Goal: Information Seeking & Learning: Learn about a topic

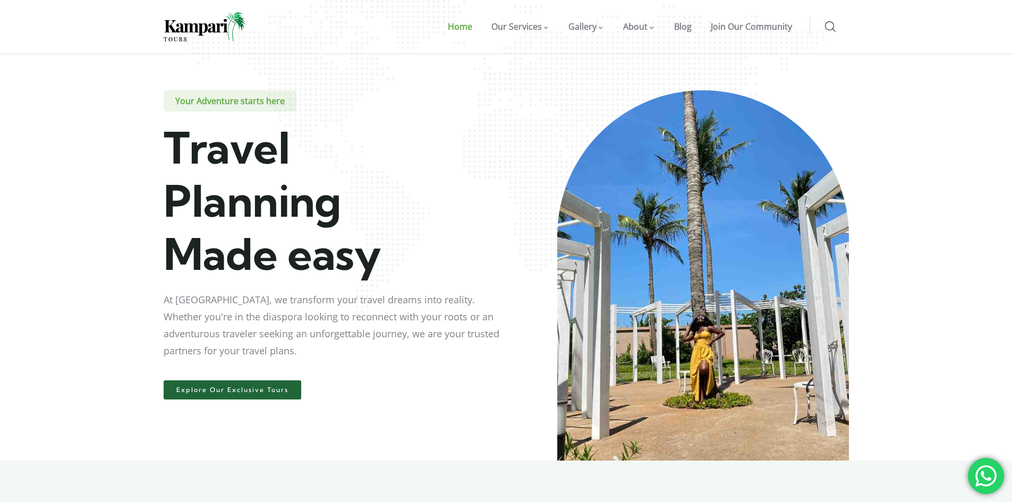
click at [239, 394] on link "Explore Our Exclusive Tours" at bounding box center [233, 389] width 138 height 19
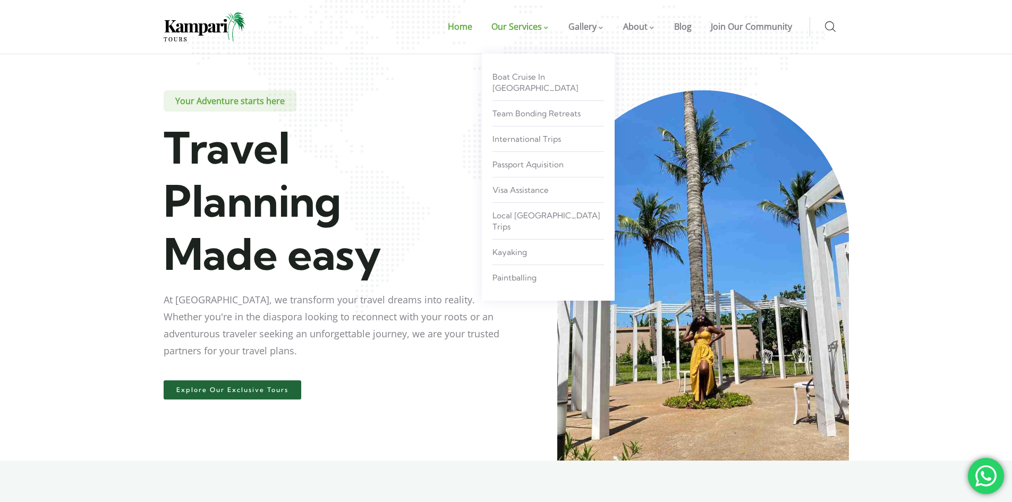
click at [516, 31] on span "Our Services" at bounding box center [516, 27] width 50 height 12
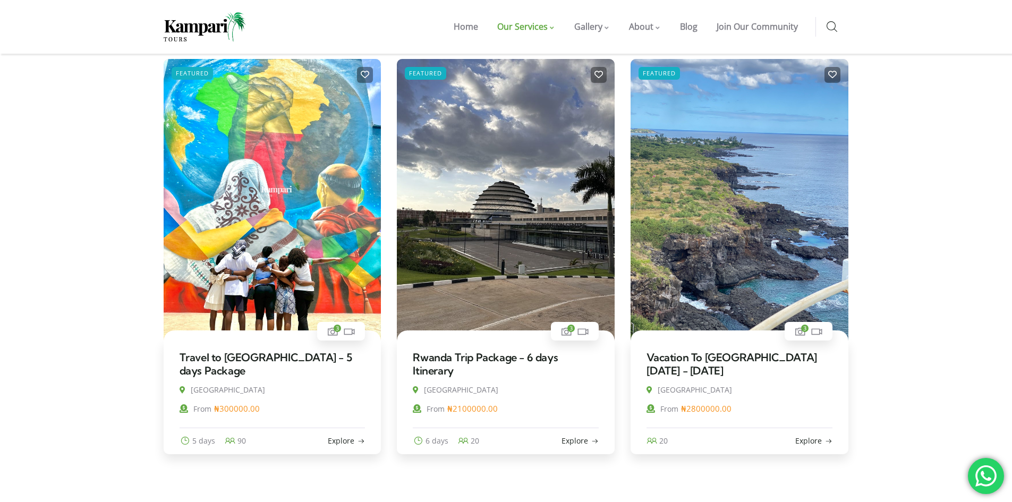
scroll to position [317, 0]
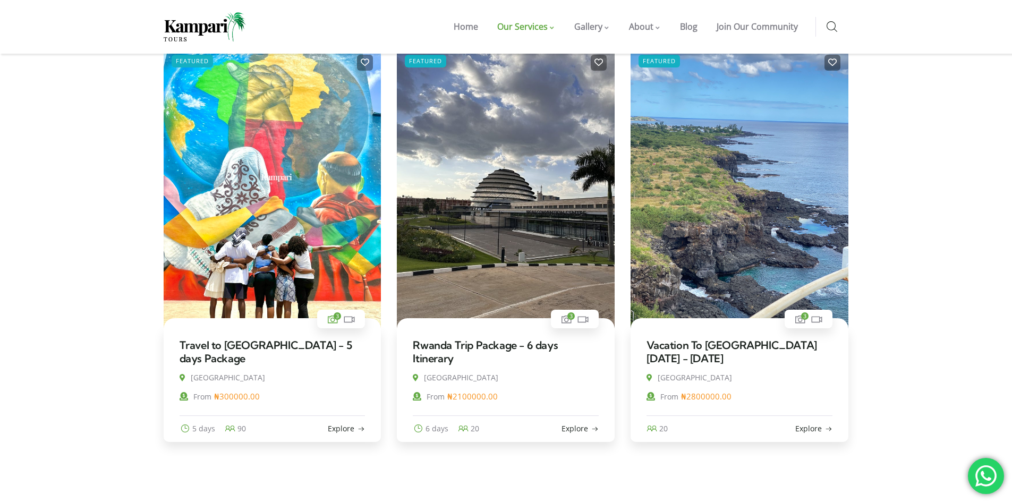
click at [334, 318] on span "3" at bounding box center [337, 315] width 7 height 7
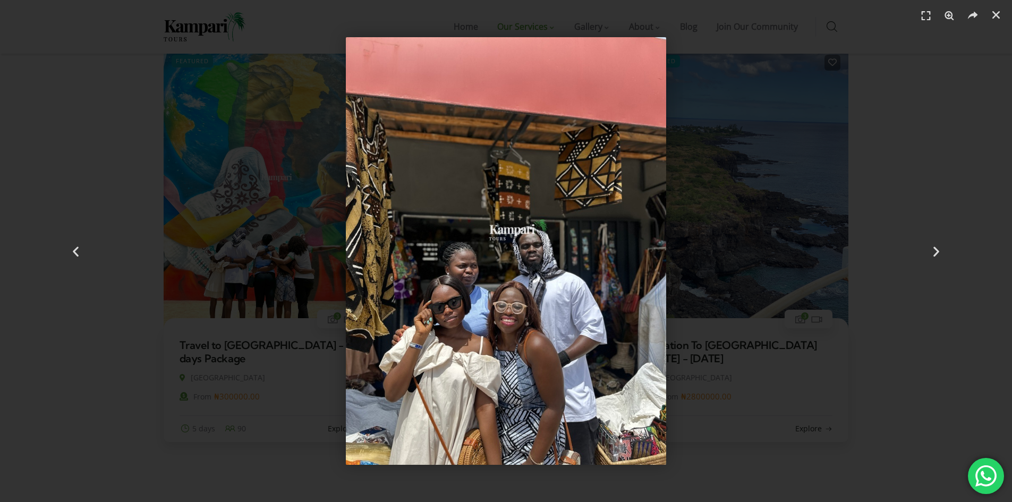
click at [662, 224] on img "2 / 3" at bounding box center [506, 251] width 321 height 428
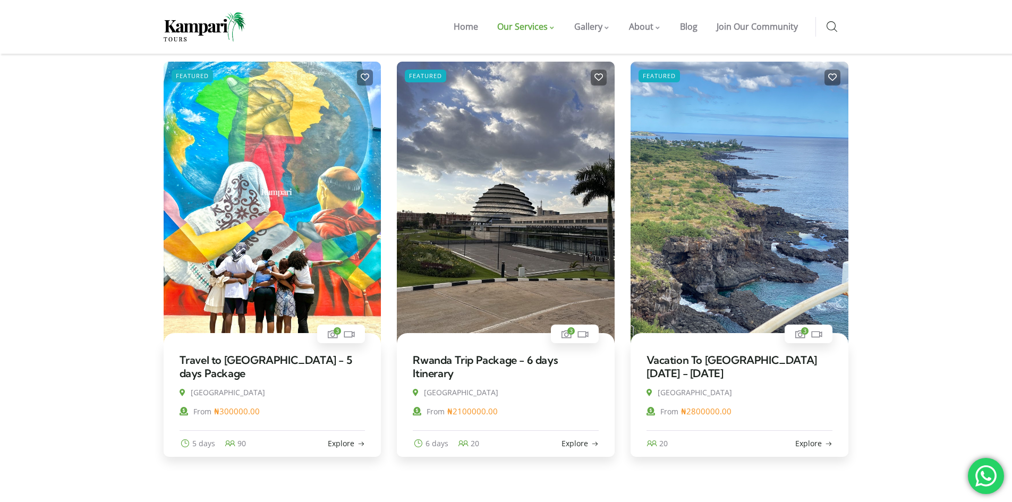
scroll to position [302, 0]
click at [315, 260] on img at bounding box center [273, 206] width 218 height 291
click at [185, 215] on img at bounding box center [273, 206] width 218 height 291
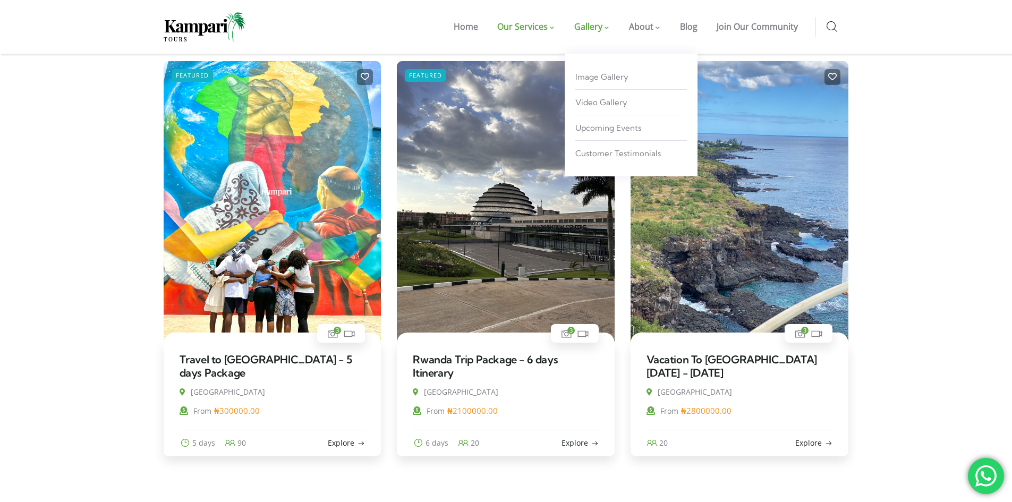
click at [590, 24] on span "Gallery" at bounding box center [588, 27] width 28 height 12
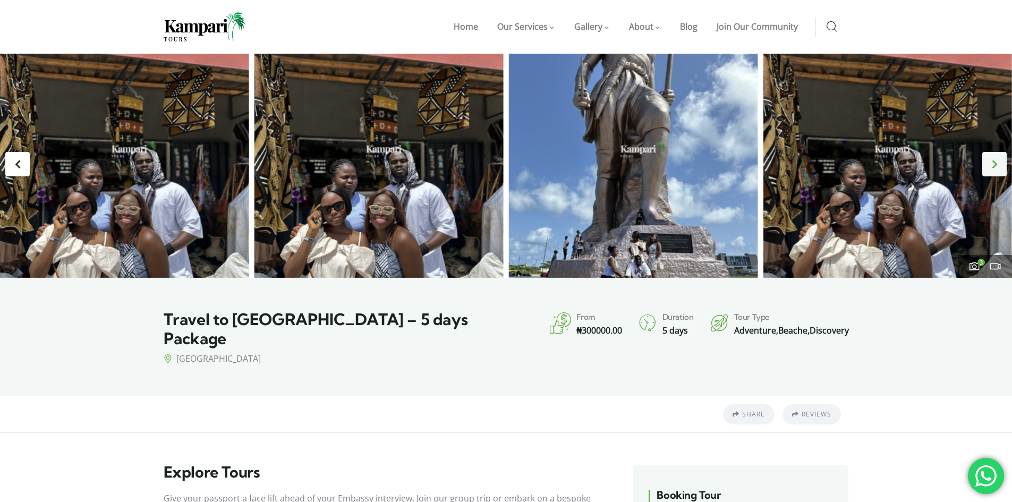
click at [994, 164] on div "Next slide" at bounding box center [994, 164] width 24 height 24
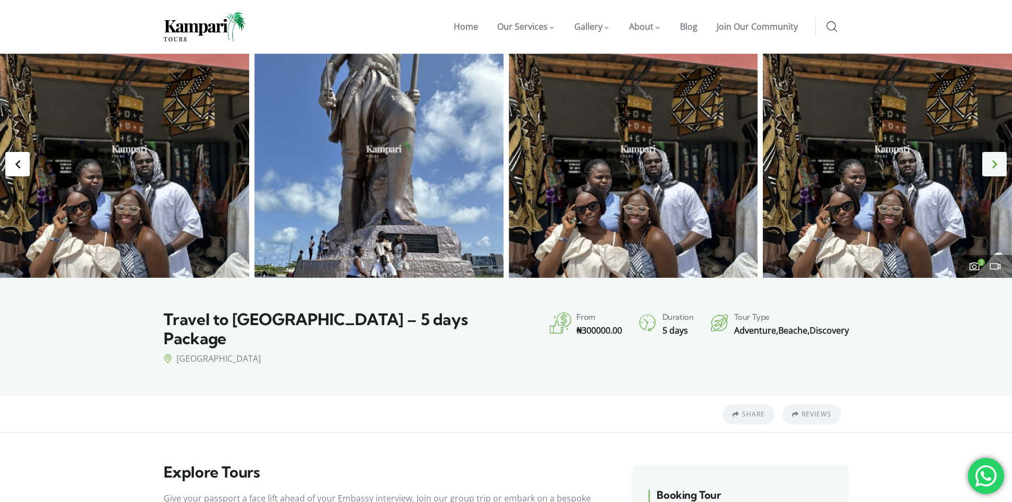
click at [994, 164] on div "Next slide" at bounding box center [994, 164] width 24 height 24
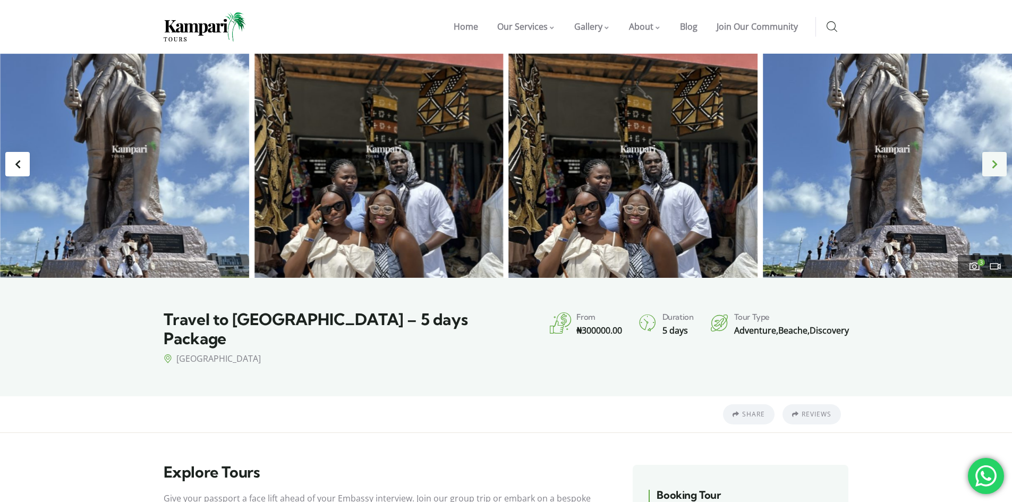
click at [994, 164] on div "Next slide" at bounding box center [994, 164] width 24 height 24
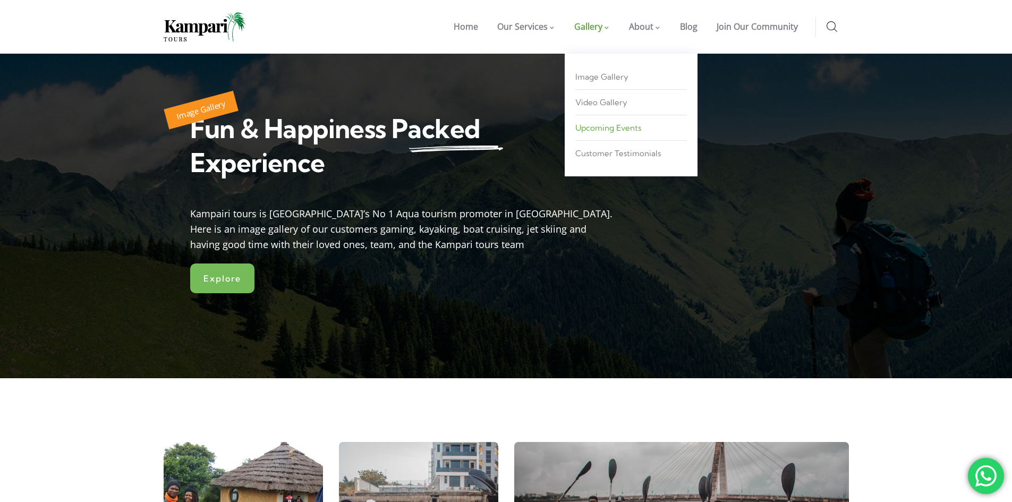
click at [607, 128] on span "Upcoming Events" at bounding box center [608, 128] width 66 height 10
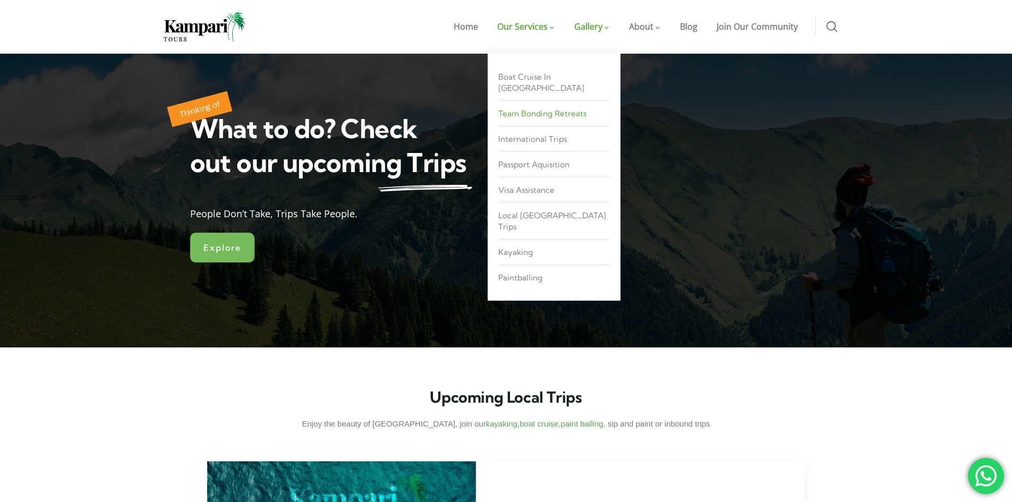
click at [534, 108] on link "Team Bonding Retreats" at bounding box center [554, 114] width 112 height 20
